Goal: Find specific page/section: Find specific page/section

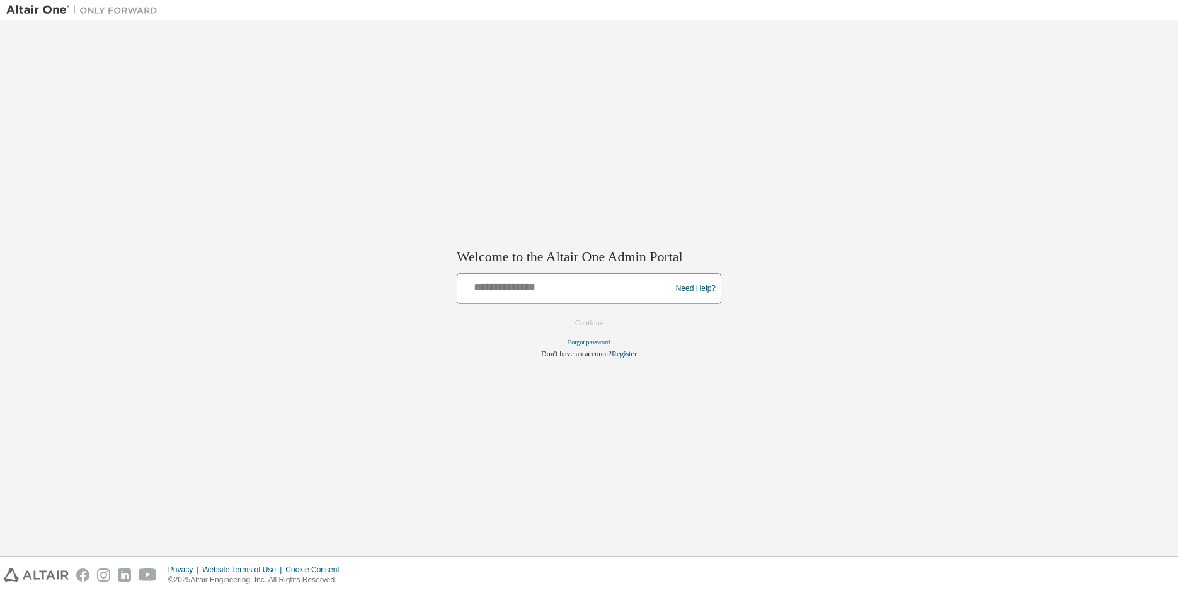
click at [549, 282] on input "text" at bounding box center [565, 286] width 207 height 18
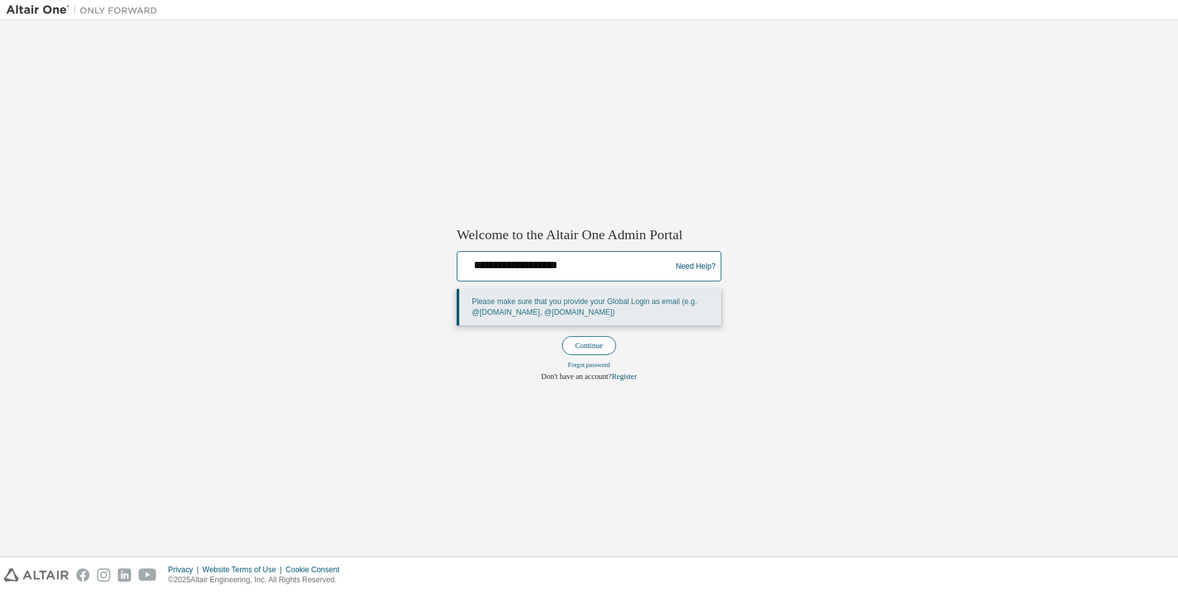
type input "**********"
click at [582, 348] on button "Continue" at bounding box center [589, 345] width 54 height 19
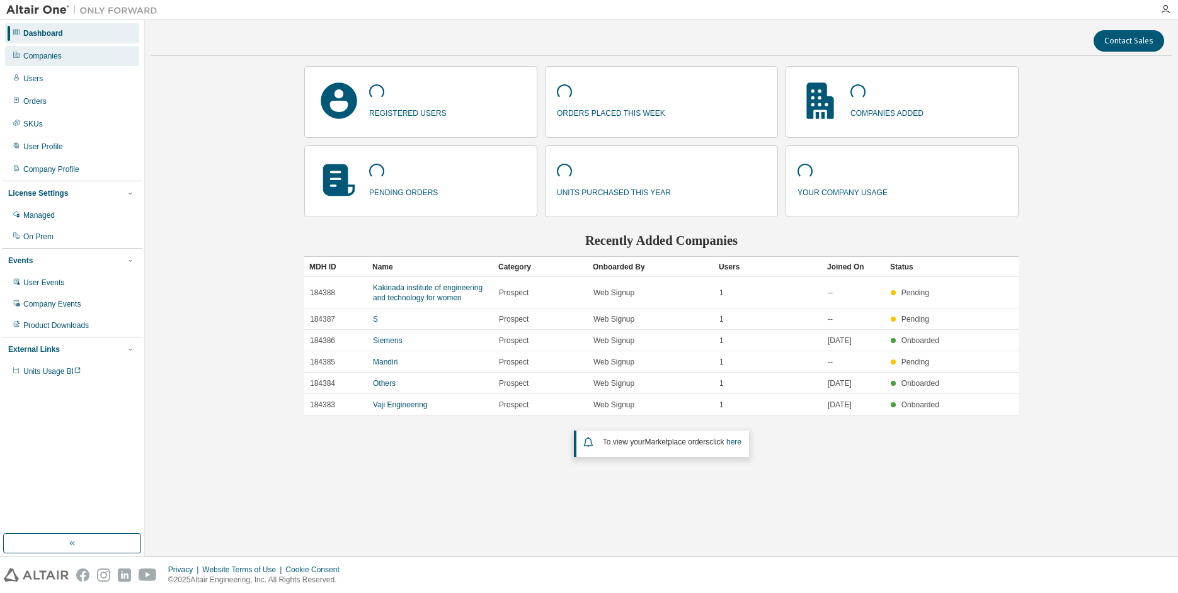
click at [52, 62] on div "Companies" at bounding box center [72, 56] width 134 height 20
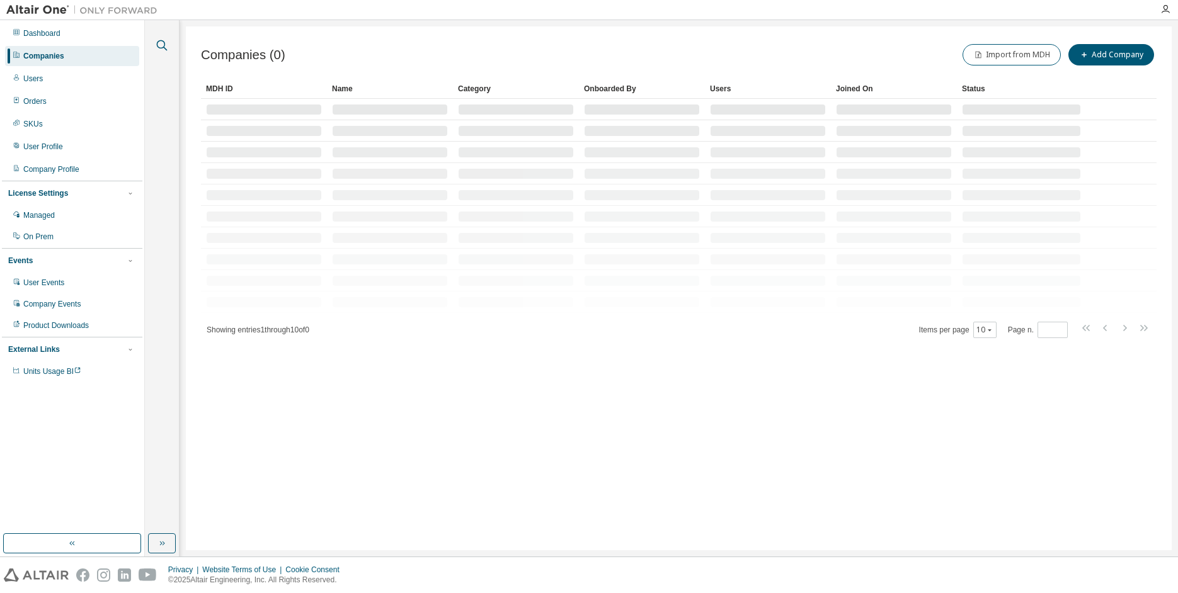
click at [162, 43] on icon "button" at bounding box center [161, 45] width 15 height 15
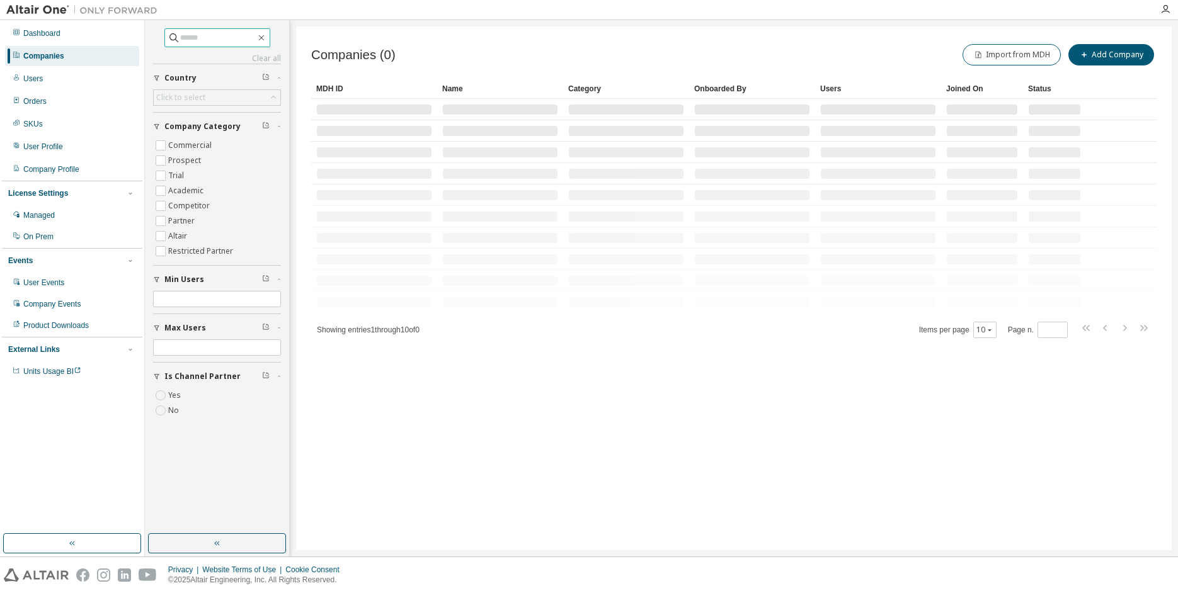
click at [191, 40] on input "text" at bounding box center [218, 37] width 76 height 13
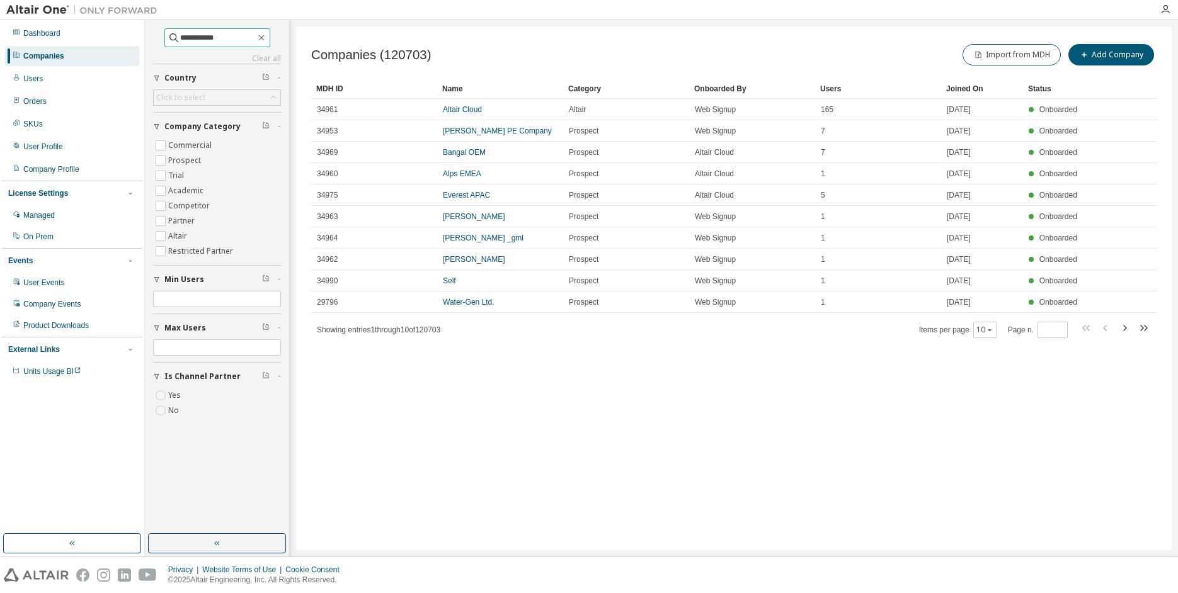
type input "**********"
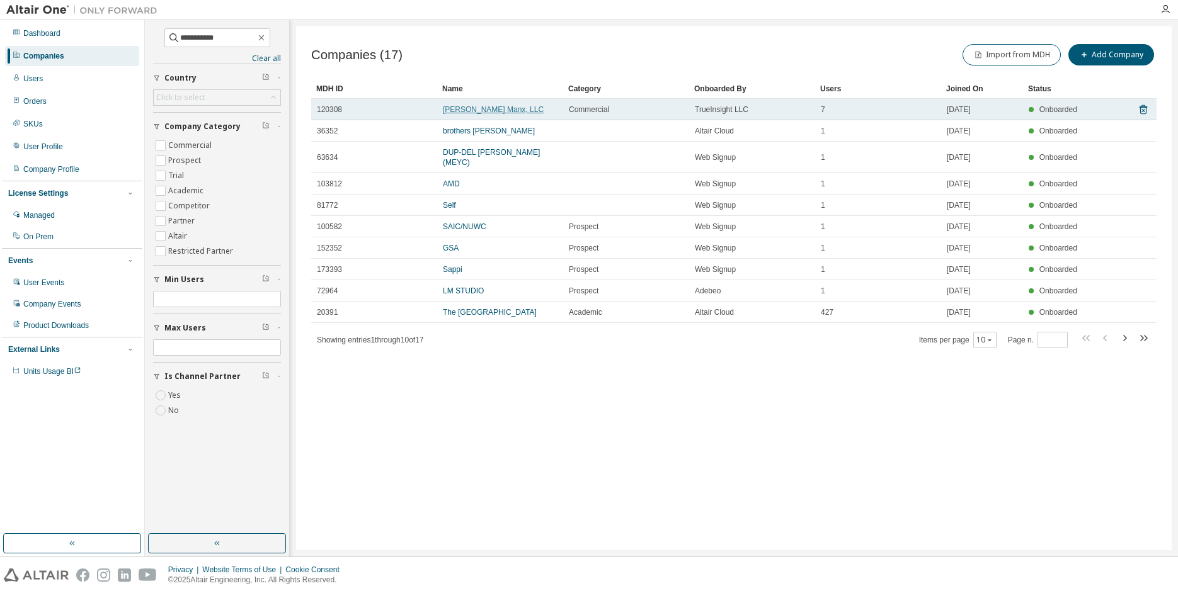
click at [486, 108] on link "[PERSON_NAME] Manx, LLC" at bounding box center [493, 109] width 101 height 9
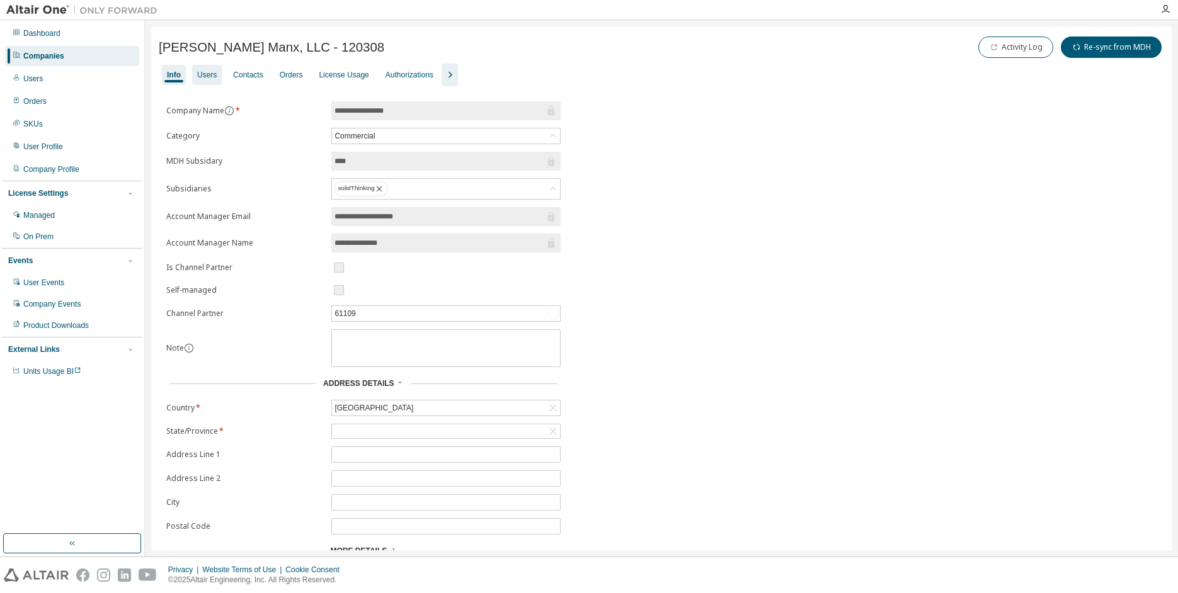
click at [215, 81] on div "Users" at bounding box center [207, 75] width 30 height 20
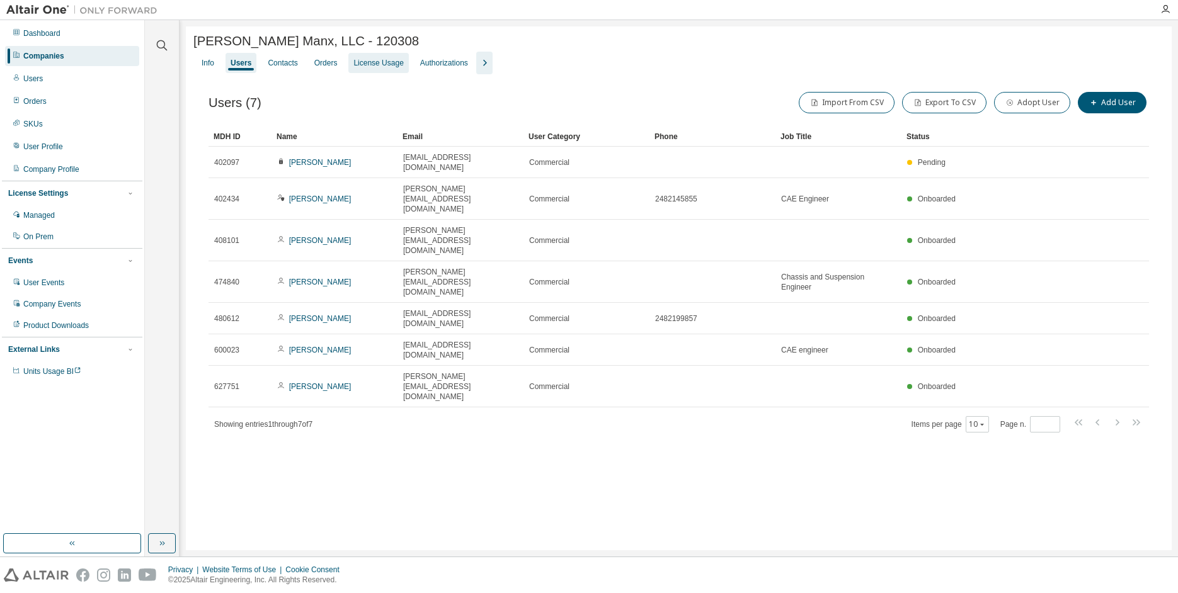
click at [369, 62] on div "License Usage" at bounding box center [378, 63] width 50 height 10
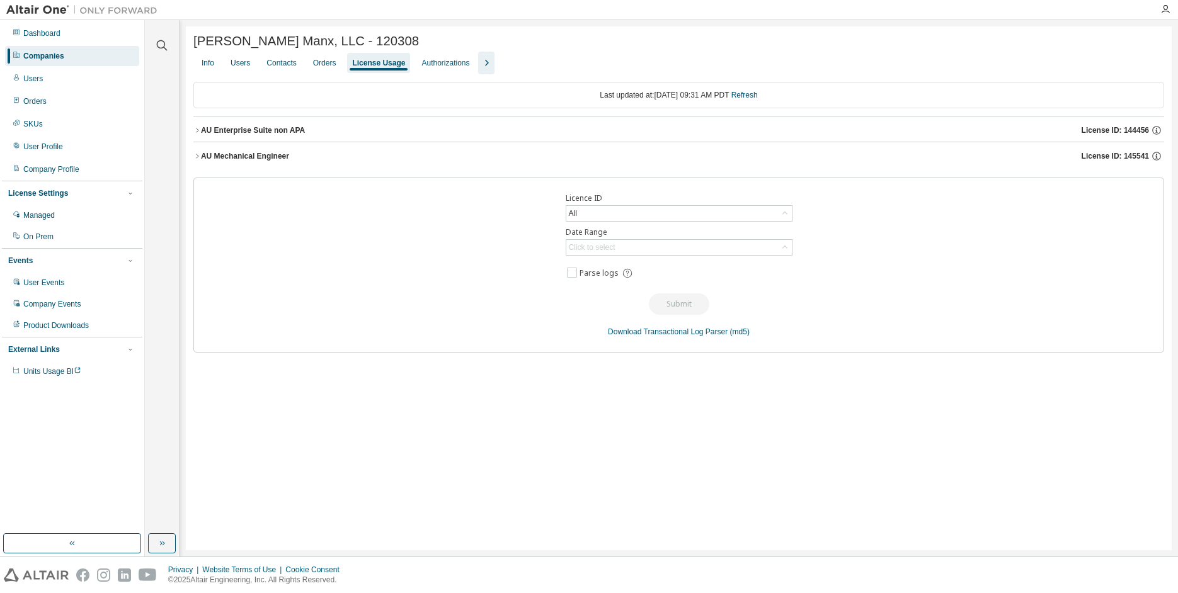
click at [197, 159] on icon "button" at bounding box center [197, 156] width 8 height 8
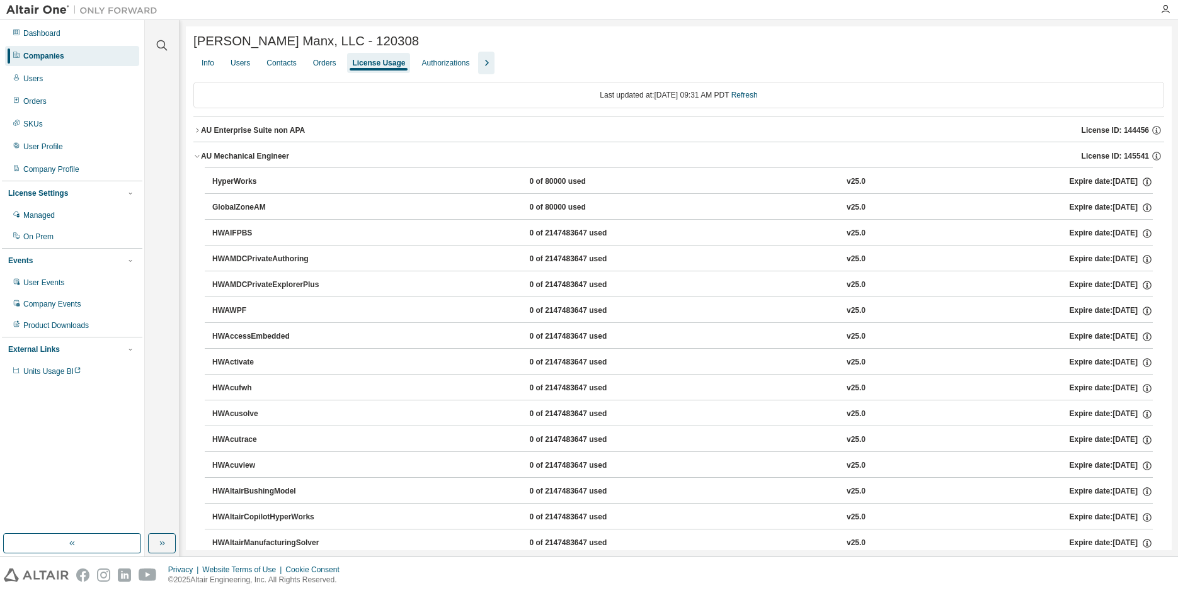
click at [197, 134] on icon "button" at bounding box center [197, 131] width 8 height 8
click at [210, 158] on icon "button" at bounding box center [209, 156] width 8 height 8
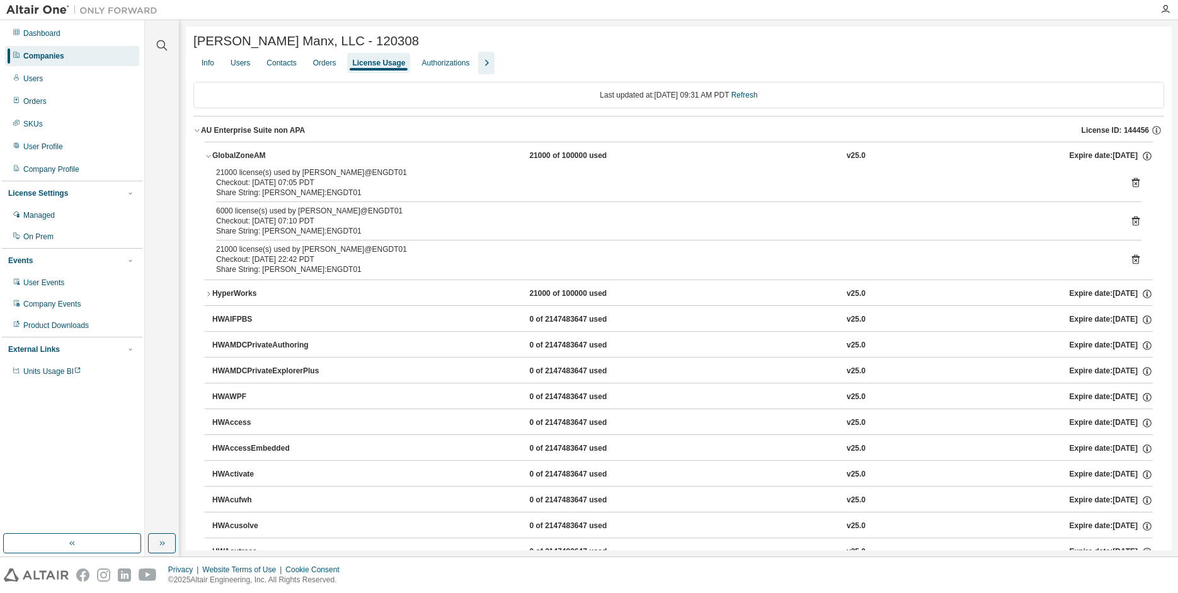
click at [209, 295] on icon "button" at bounding box center [209, 294] width 8 height 8
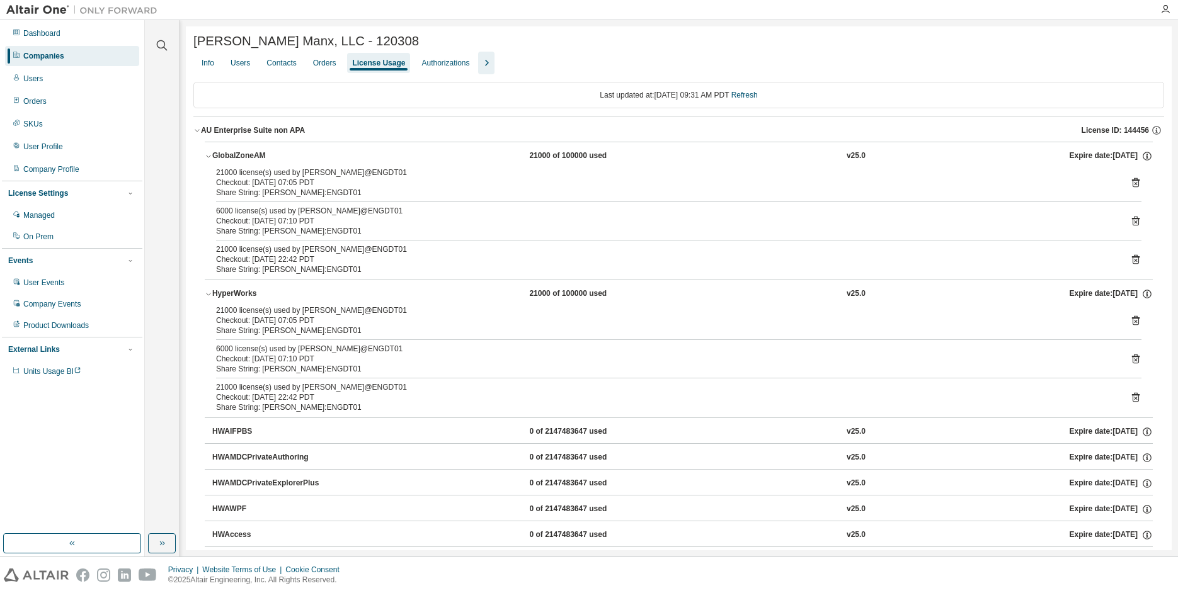
click at [209, 295] on icon "button" at bounding box center [209, 294] width 8 height 8
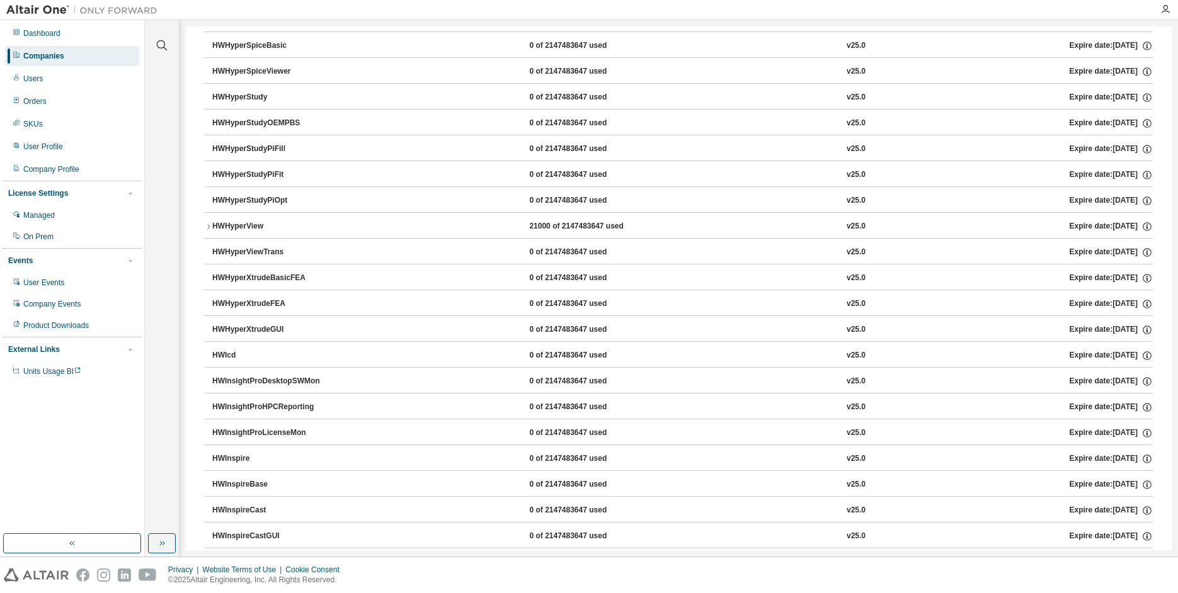
scroll to position [3061, 0]
click at [210, 231] on icon "button" at bounding box center [209, 229] width 8 height 8
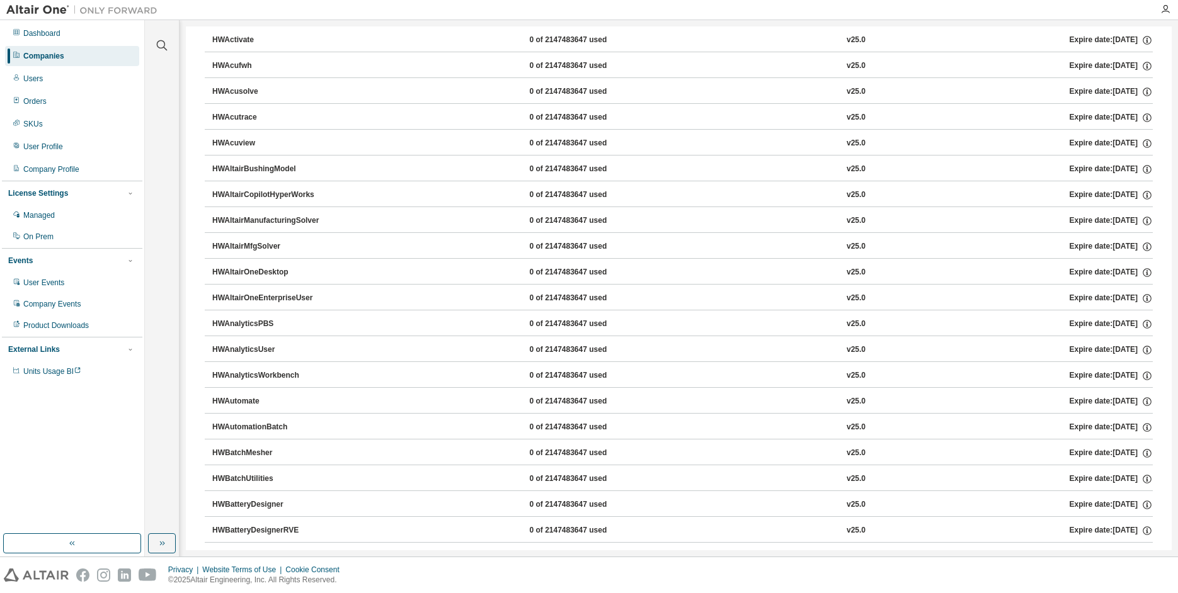
scroll to position [0, 0]
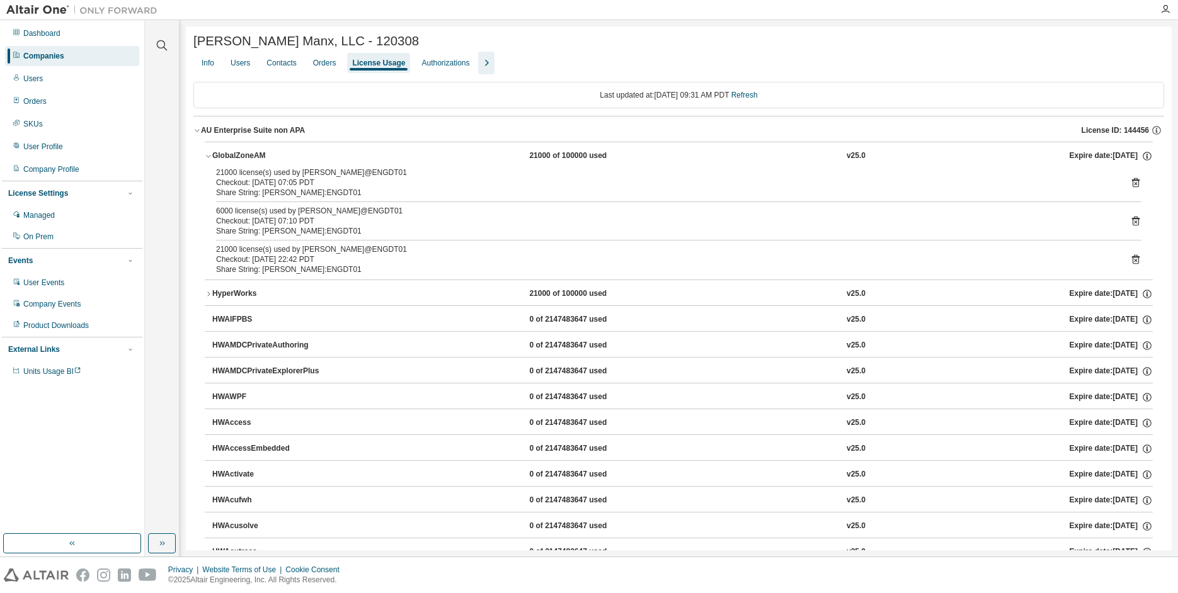
click at [47, 55] on div "Companies" at bounding box center [43, 56] width 41 height 10
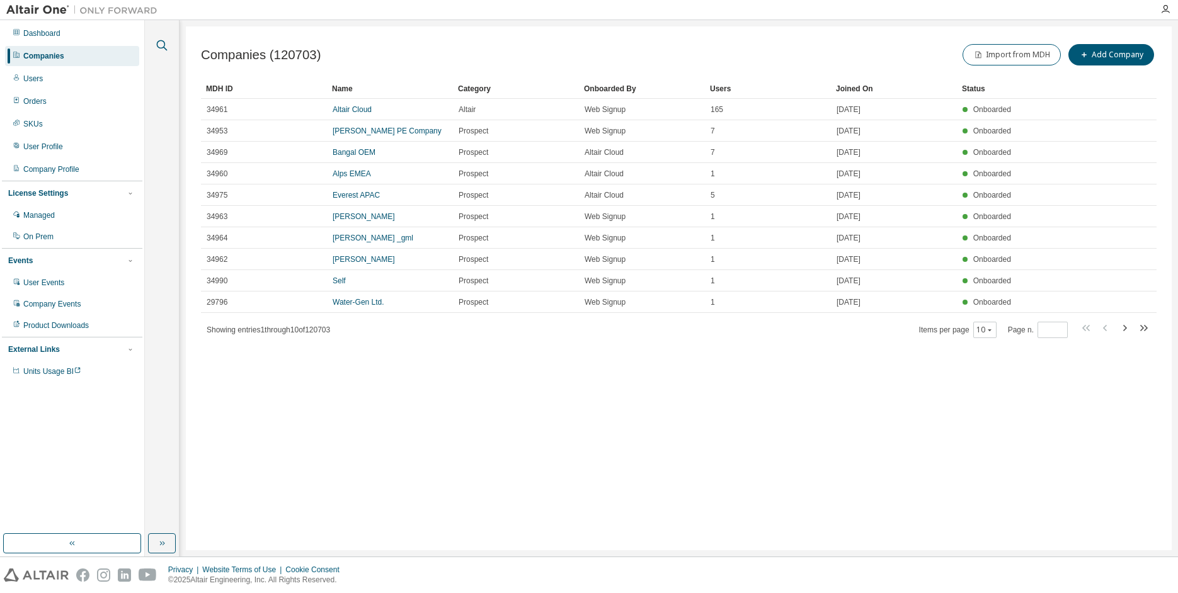
click at [161, 45] on icon "button" at bounding box center [161, 45] width 15 height 15
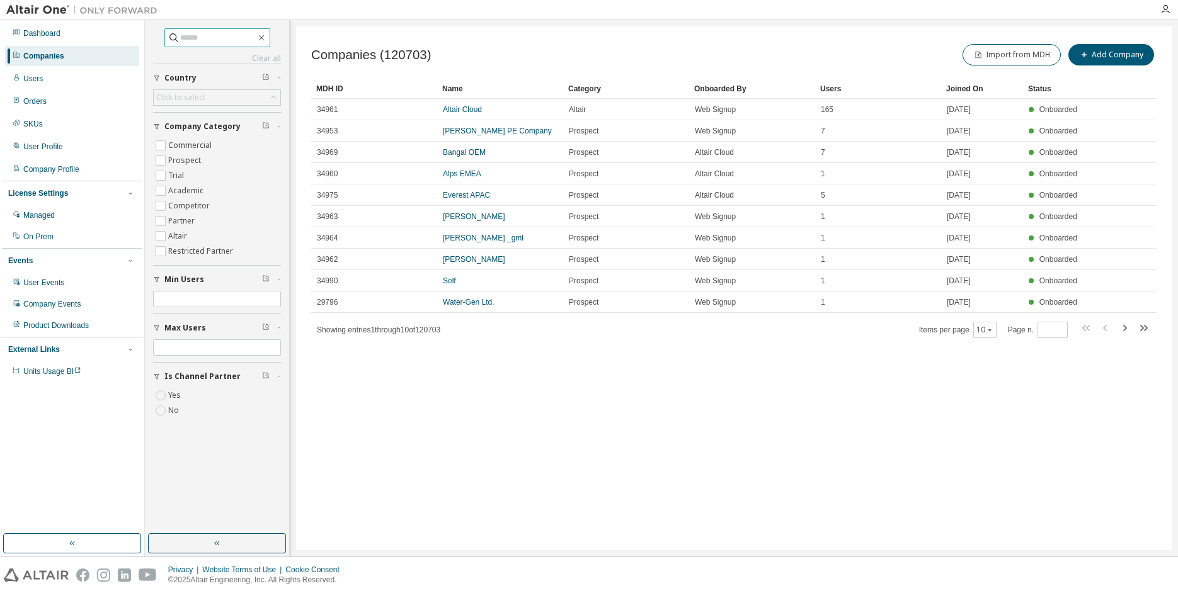
click at [222, 38] on input "text" at bounding box center [218, 37] width 76 height 13
type input "***"
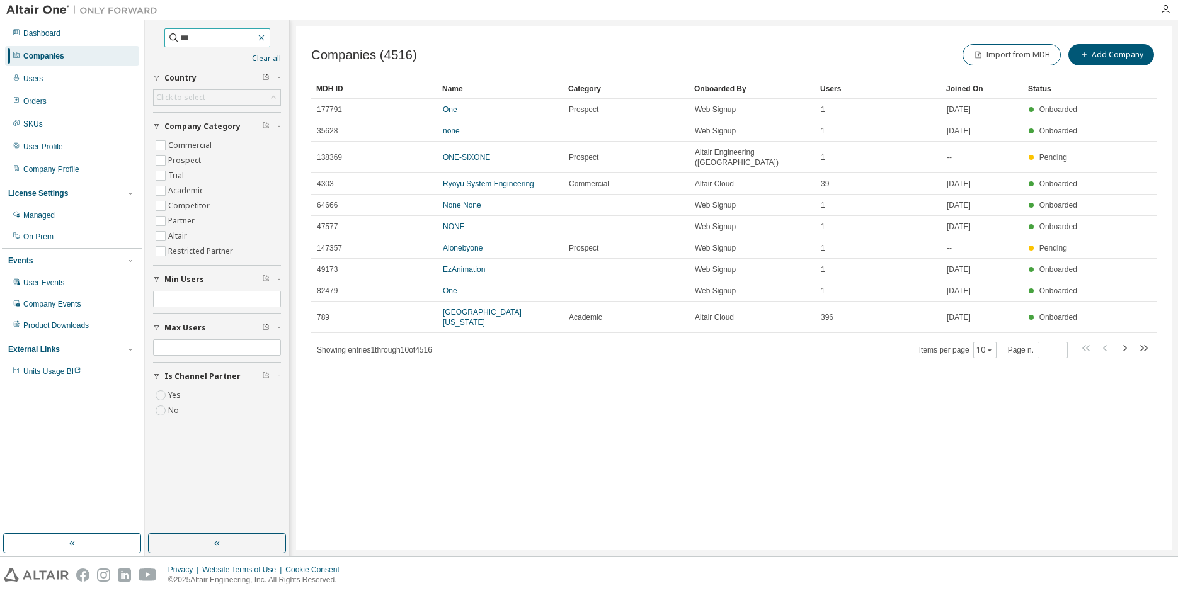
click at [266, 37] on icon "button" at bounding box center [261, 38] width 10 height 10
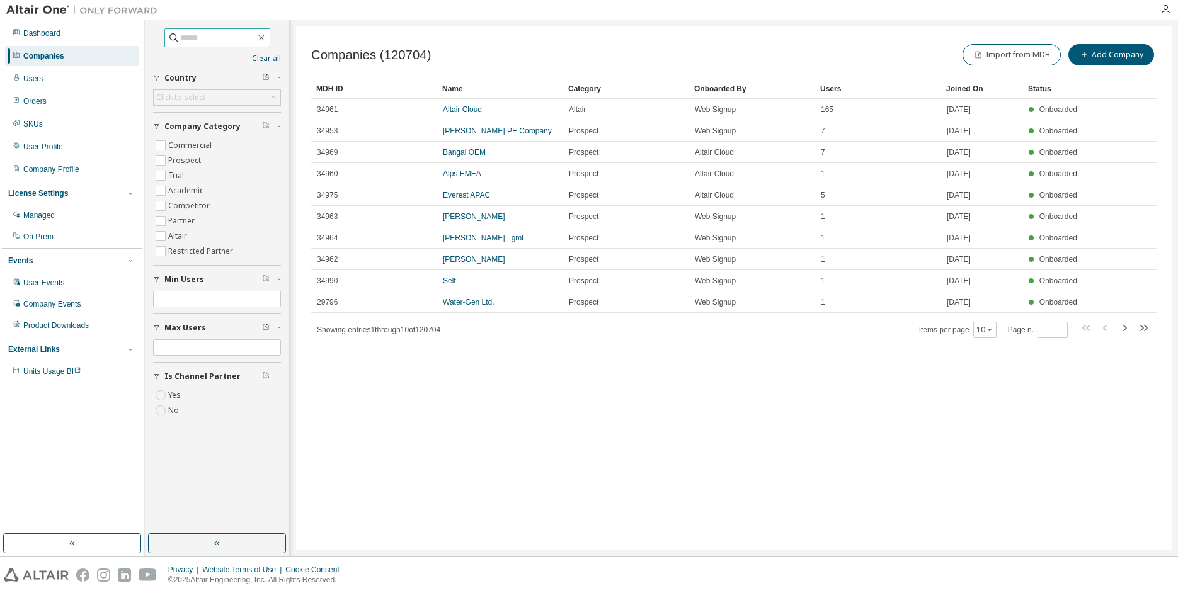
click at [188, 38] on input "text" at bounding box center [218, 37] width 76 height 13
type input "**********"
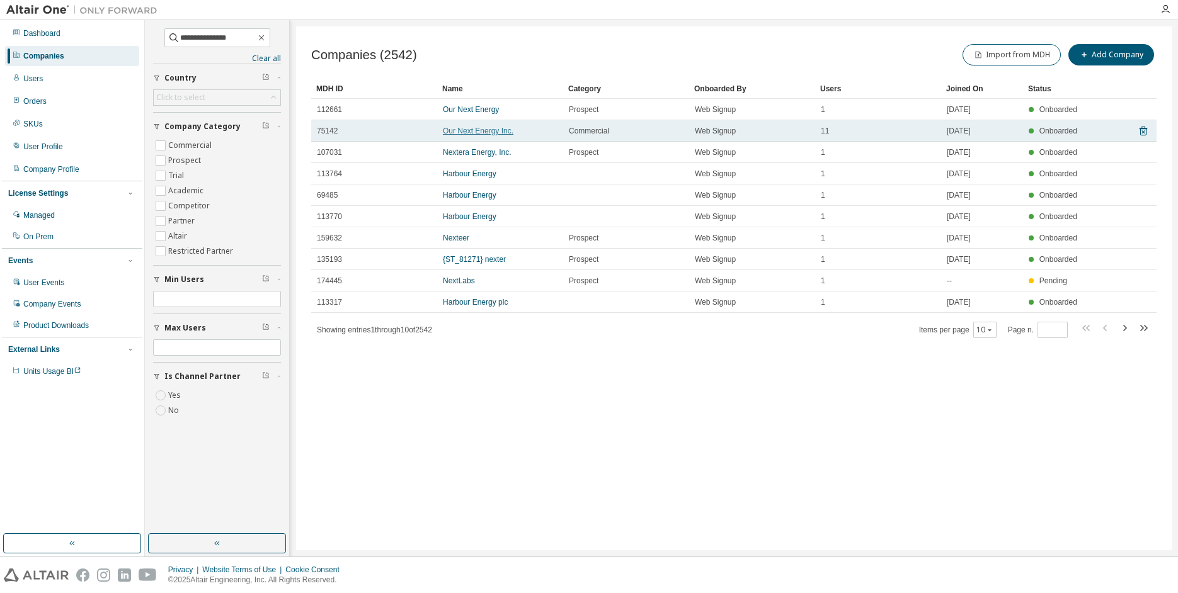
click at [474, 133] on link "Our Next Energy Inc." at bounding box center [478, 131] width 71 height 9
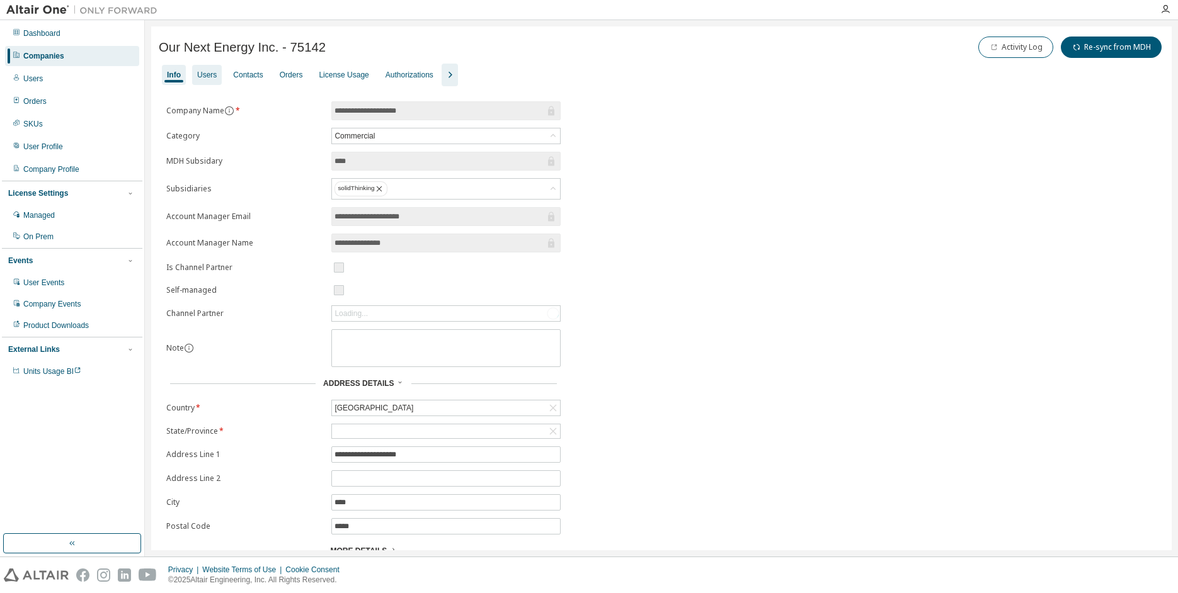
click at [208, 76] on div "Users" at bounding box center [207, 75] width 20 height 10
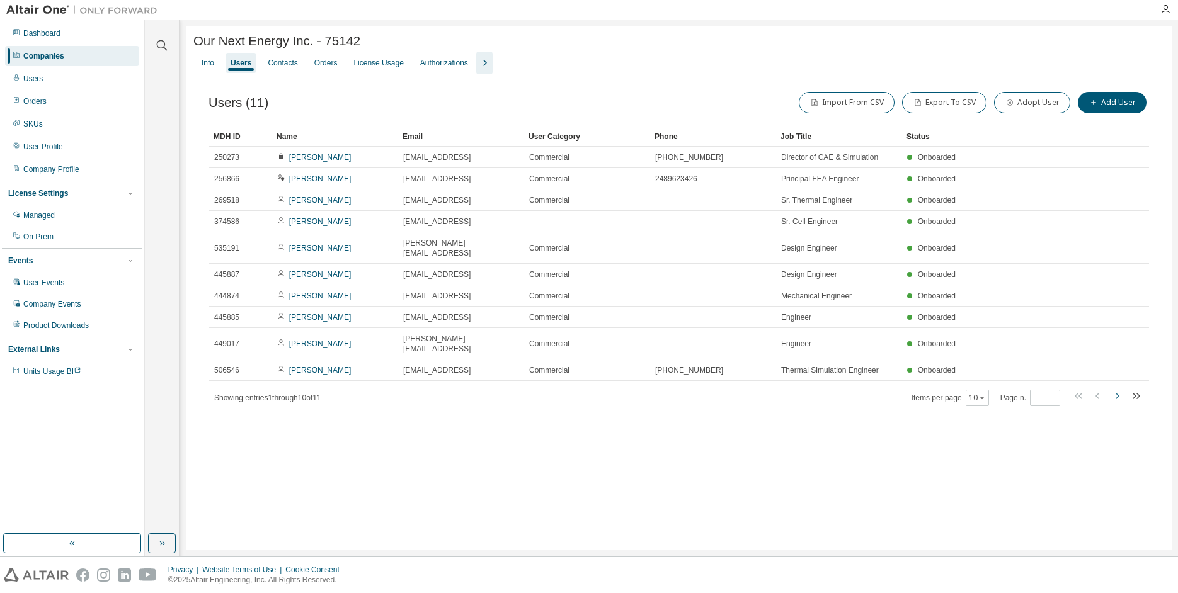
click at [1116, 389] on icon "button" at bounding box center [1116, 396] width 15 height 15
type input "*"
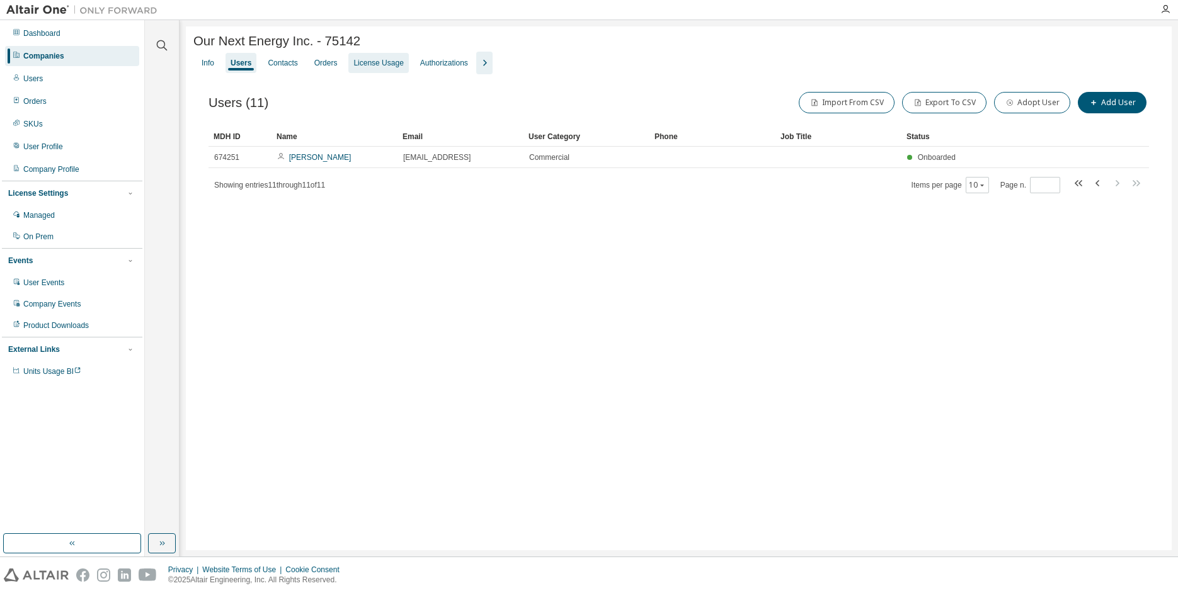
click at [383, 69] on div "License Usage" at bounding box center [378, 63] width 60 height 20
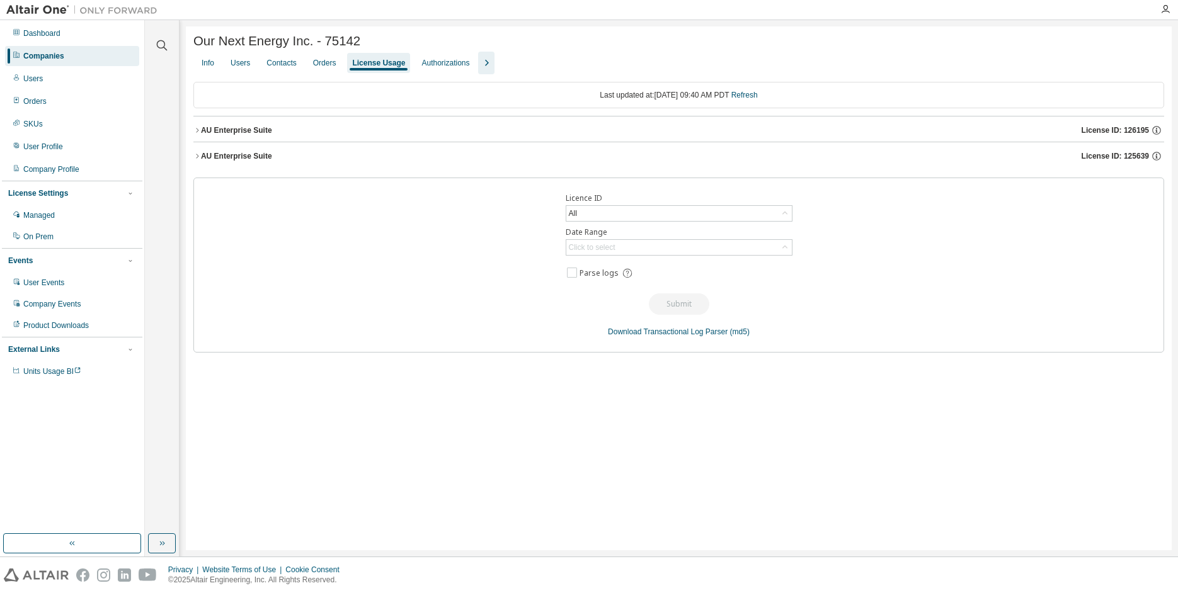
click at [195, 132] on icon "button" at bounding box center [197, 131] width 8 height 8
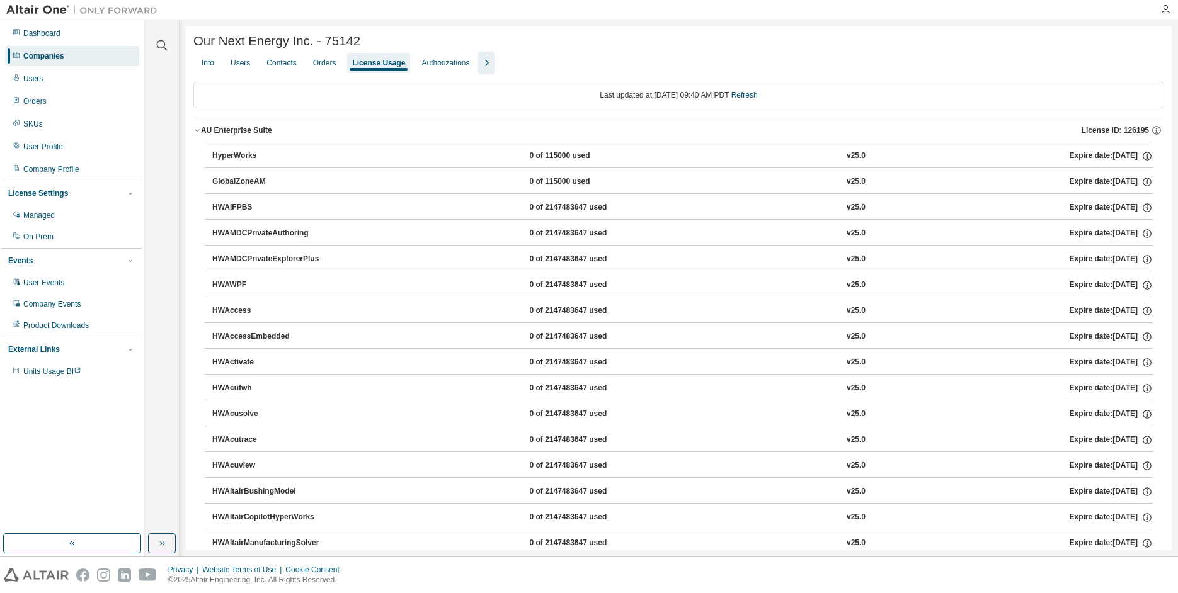
click at [197, 134] on icon "button" at bounding box center [197, 131] width 8 height 8
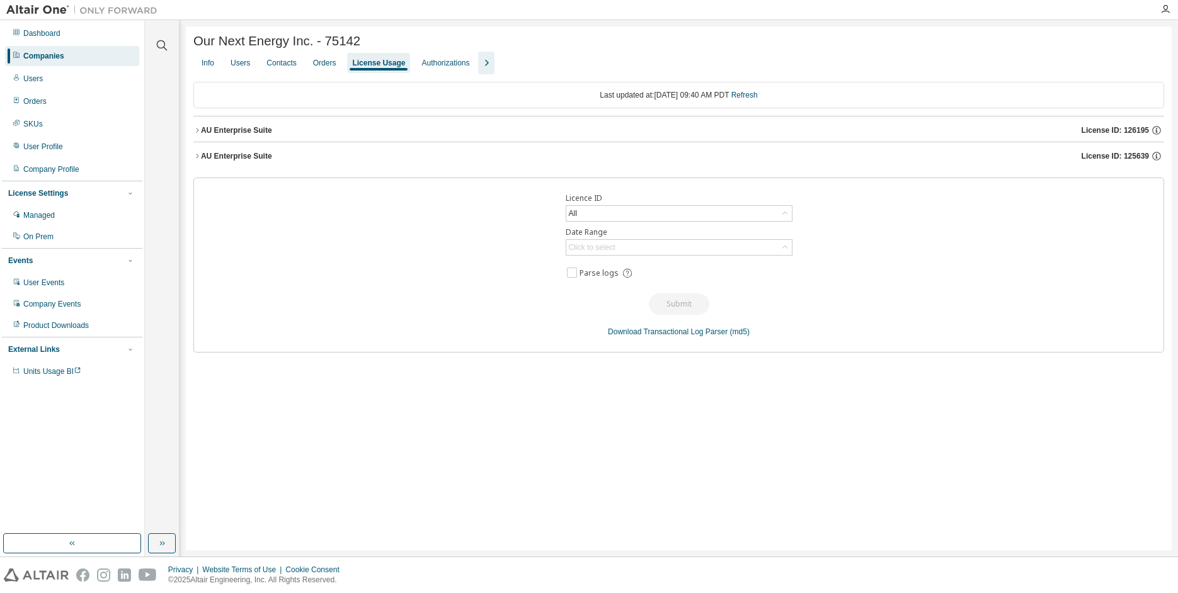
click at [200, 156] on icon "button" at bounding box center [197, 156] width 8 height 8
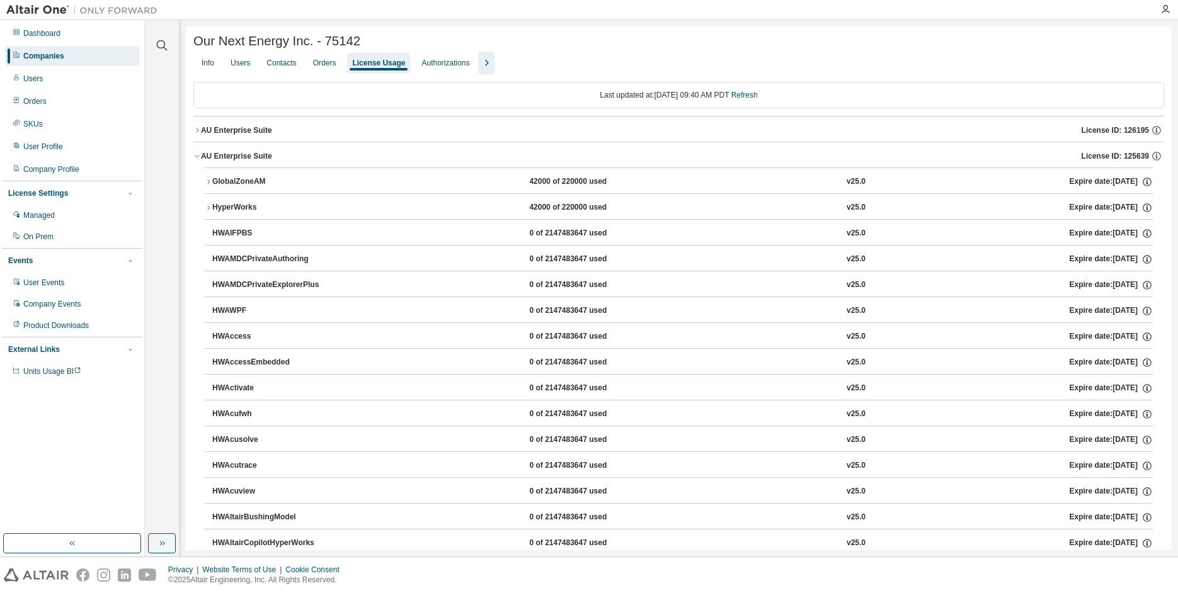
click at [210, 185] on icon "button" at bounding box center [209, 182] width 8 height 8
